Goal: Task Accomplishment & Management: Use online tool/utility

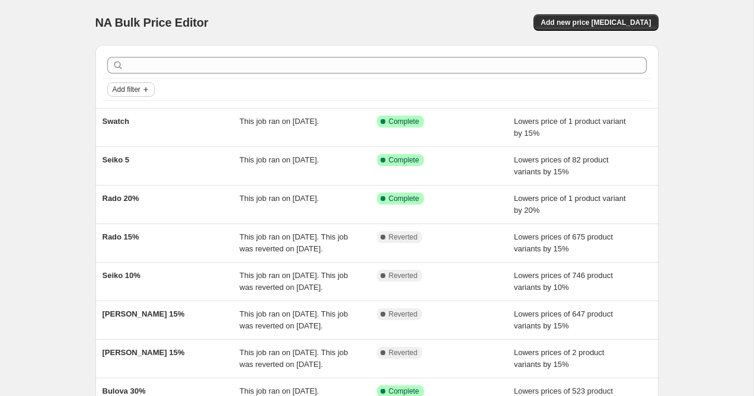
click at [140, 92] on span "Add filter" at bounding box center [127, 89] width 28 height 9
click at [139, 113] on span "Job status" at bounding box center [130, 112] width 35 height 9
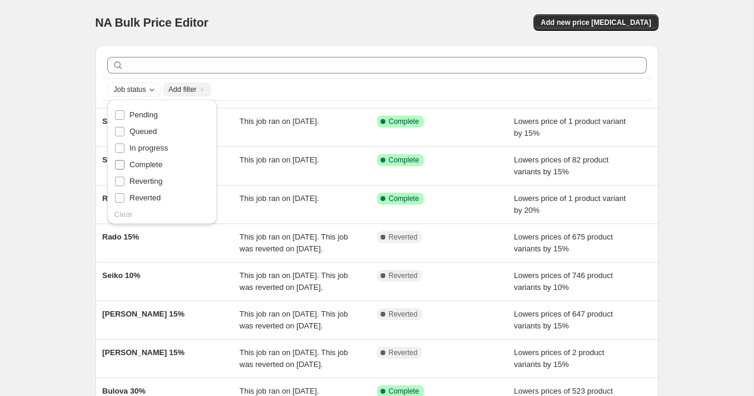
click at [120, 167] on input "Complete" at bounding box center [119, 164] width 9 height 9
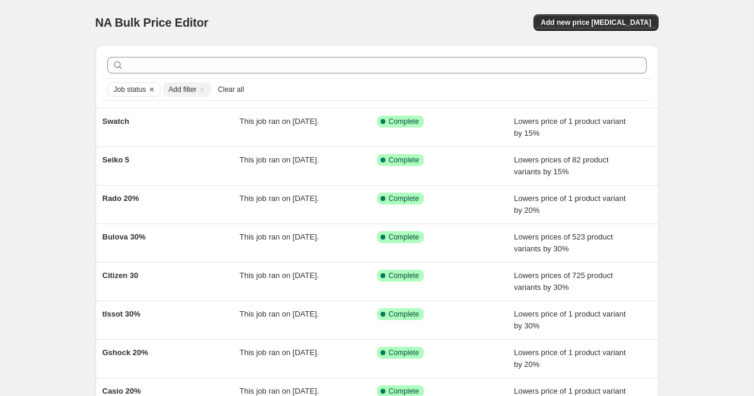
click at [65, 152] on div "NA Bulk Price Editor. This page is ready NA Bulk Price Editor Add new price [ME…" at bounding box center [376, 305] width 753 height 610
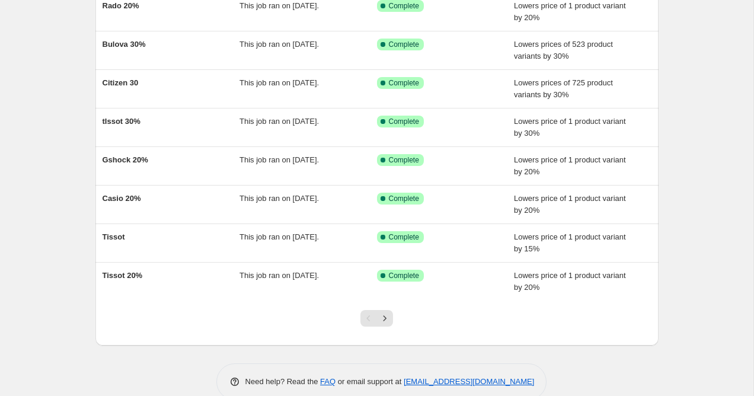
scroll to position [215, 0]
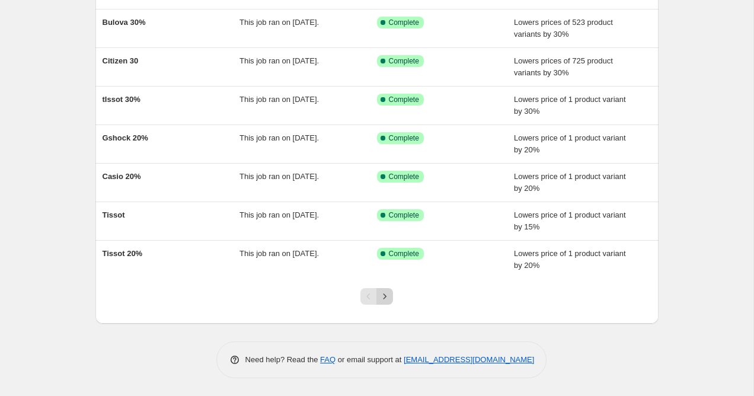
click at [385, 293] on icon "Next" at bounding box center [385, 296] width 12 height 12
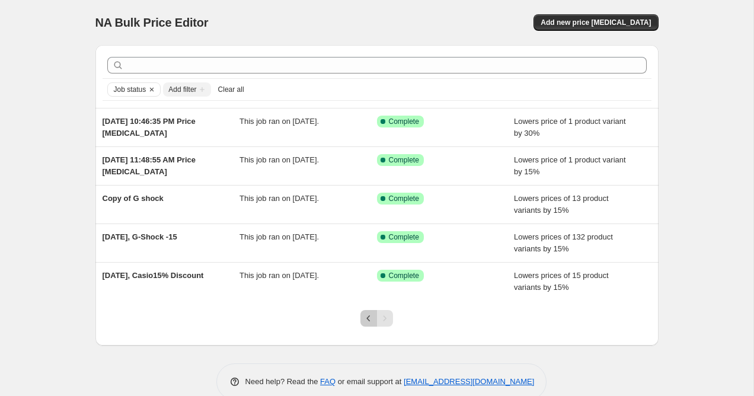
click at [365, 324] on button "Previous" at bounding box center [368, 318] width 17 height 17
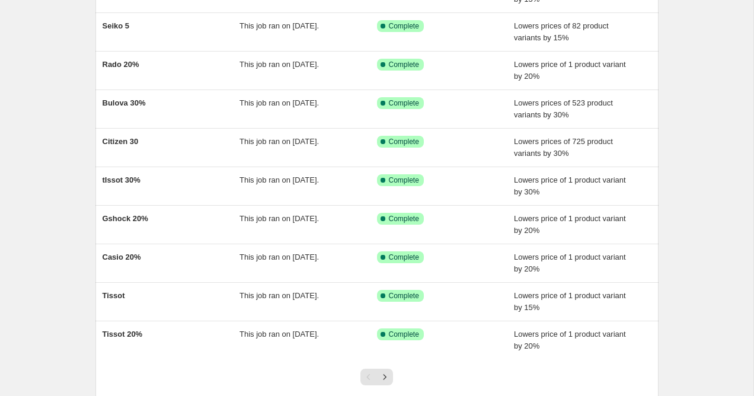
scroll to position [215, 0]
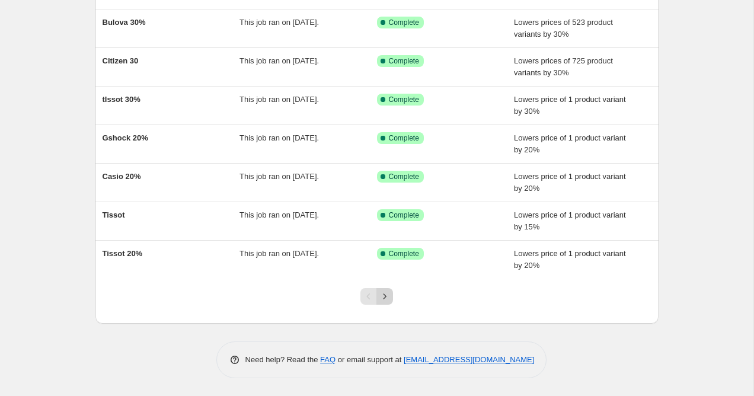
click at [392, 299] on button "Next" at bounding box center [384, 296] width 17 height 17
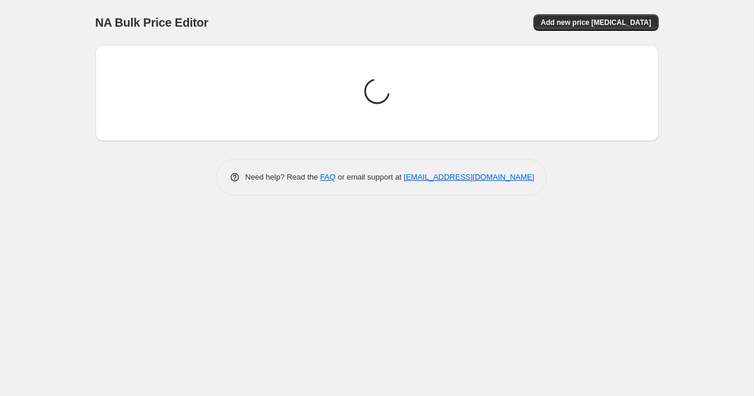
scroll to position [0, 0]
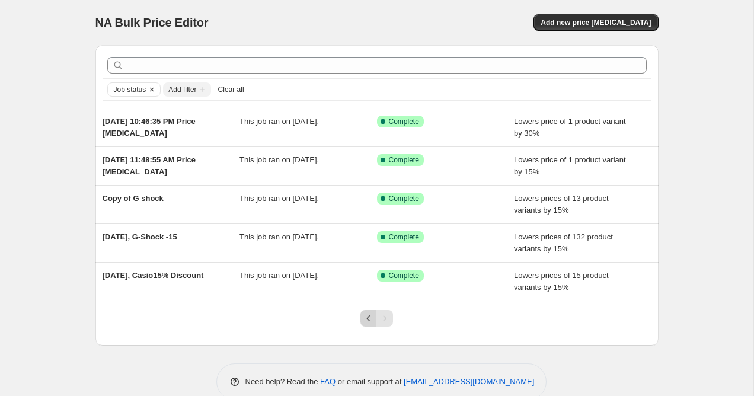
click at [363, 324] on icon "Previous" at bounding box center [369, 318] width 12 height 12
